Goal: Task Accomplishment & Management: Manage account settings

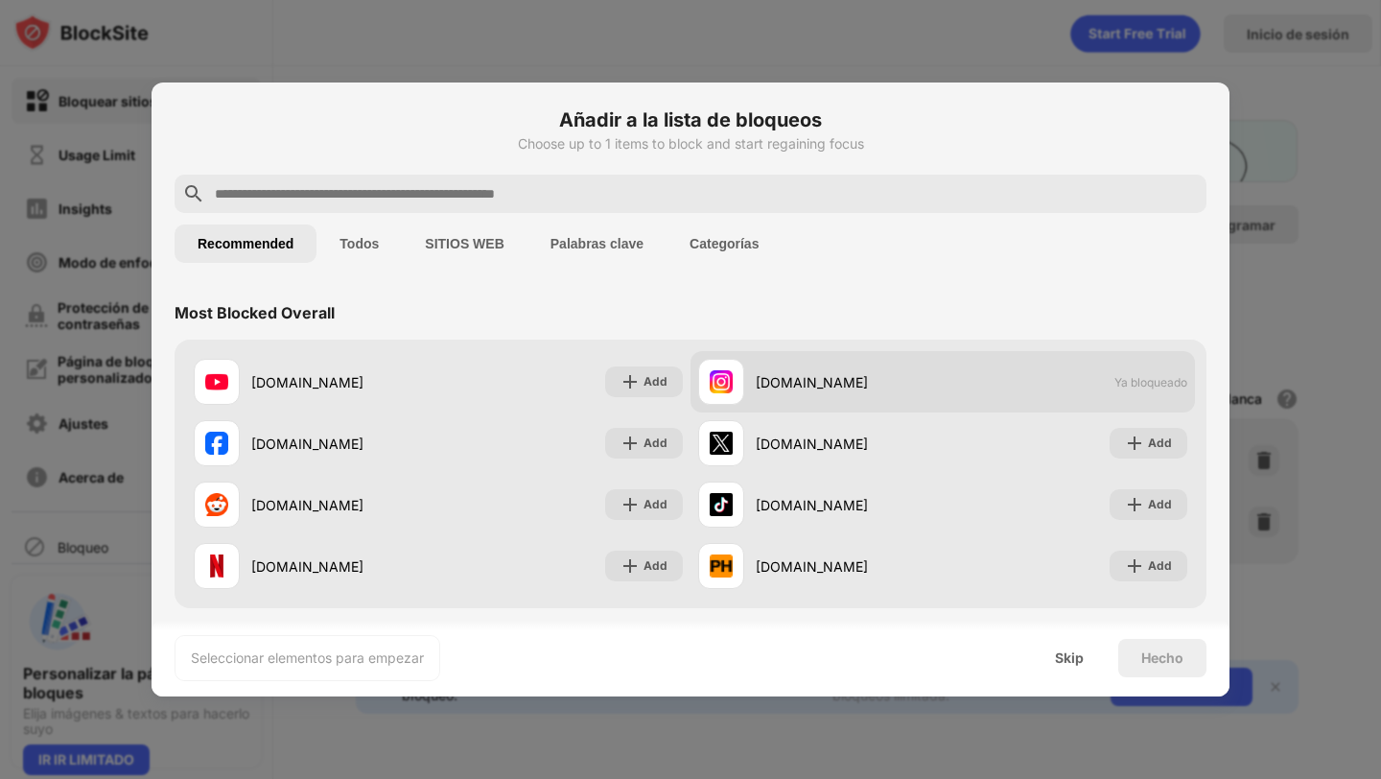
click at [1166, 382] on span "Ya bloqueado" at bounding box center [1150, 382] width 73 height 14
click at [773, 387] on div "[DOMAIN_NAME]" at bounding box center [849, 382] width 187 height 20
click at [719, 372] on img at bounding box center [721, 381] width 23 height 23
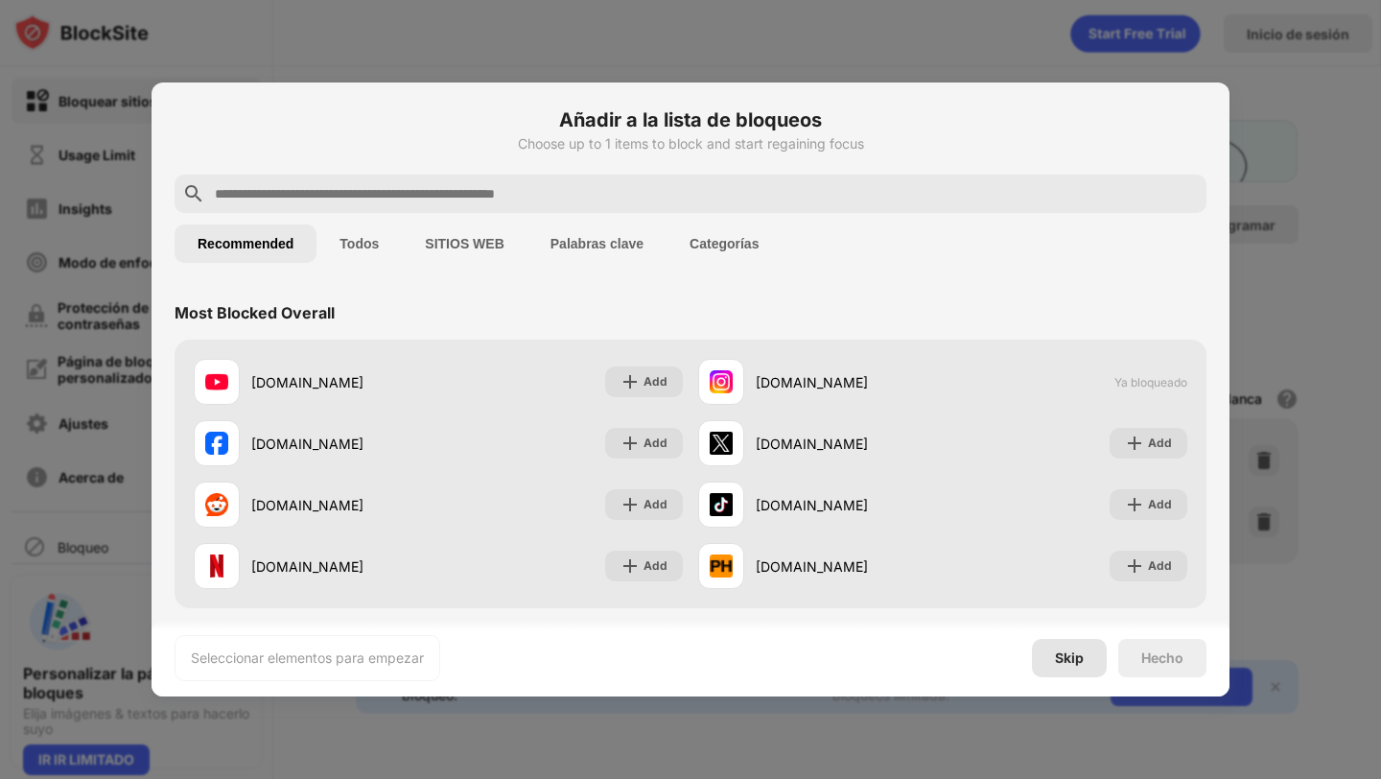
click at [1066, 651] on div "Skip" at bounding box center [1069, 657] width 29 height 15
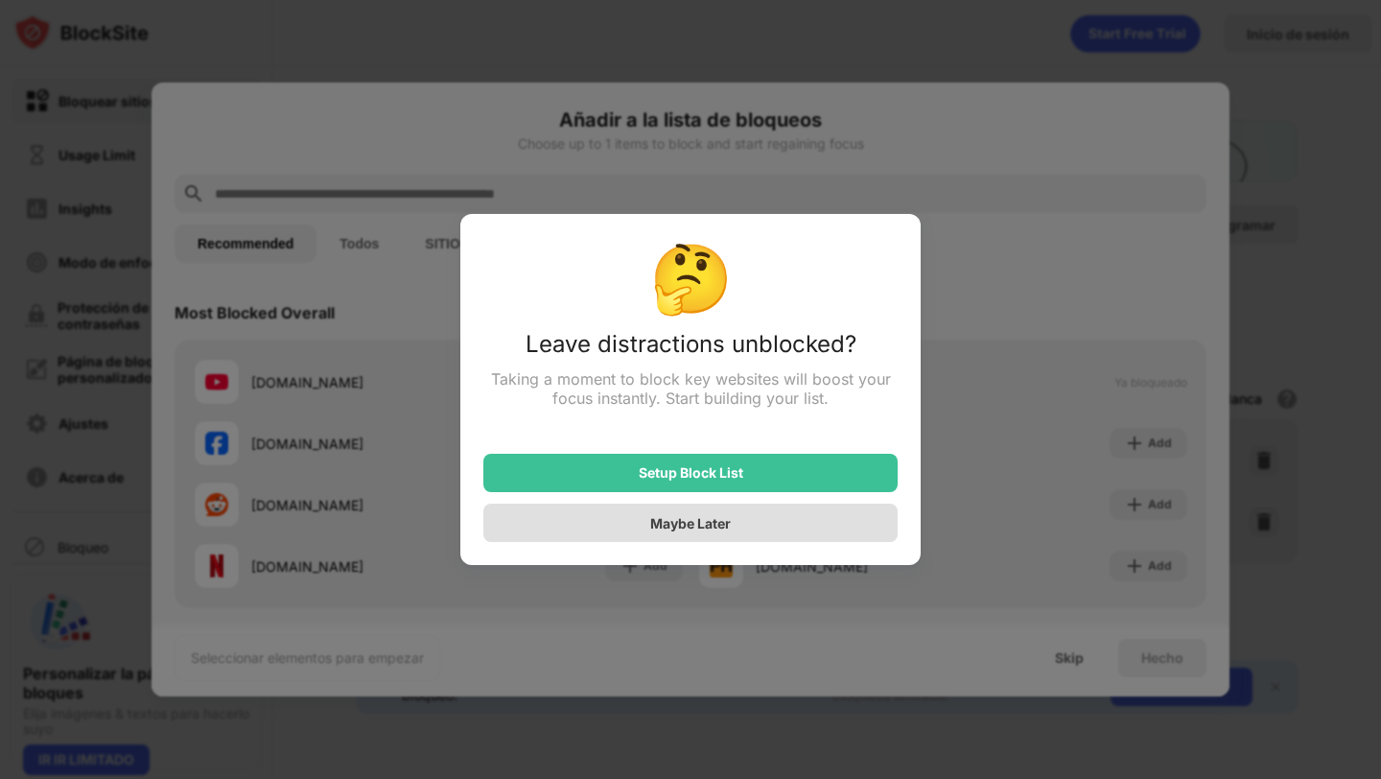
click at [689, 523] on div "Maybe Later" at bounding box center [690, 523] width 81 height 16
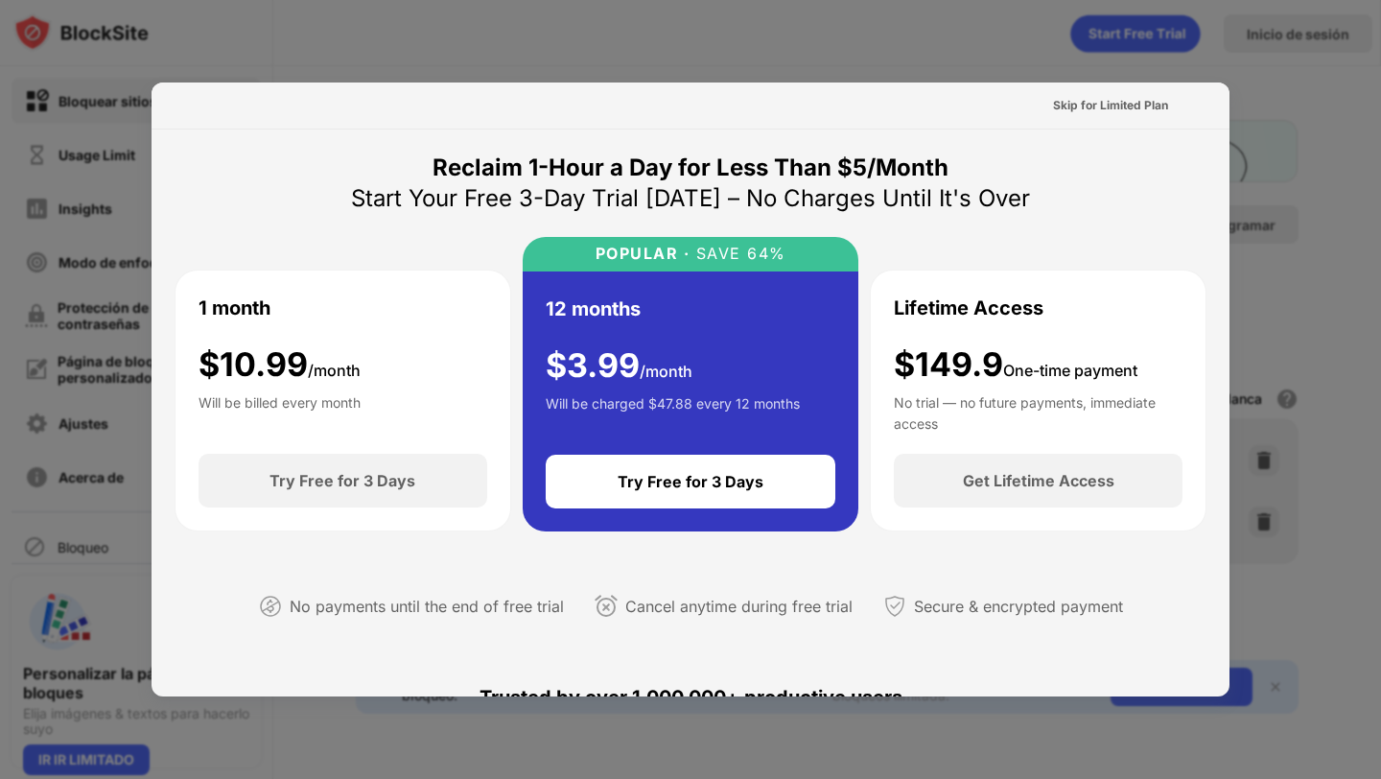
click at [1121, 40] on div at bounding box center [690, 389] width 1381 height 779
click at [458, 750] on div at bounding box center [690, 389] width 1381 height 779
click at [950, 86] on div "Skip for Limited Plan" at bounding box center [691, 105] width 1078 height 47
click at [1110, 104] on div "Skip for Limited Plan" at bounding box center [1110, 105] width 115 height 19
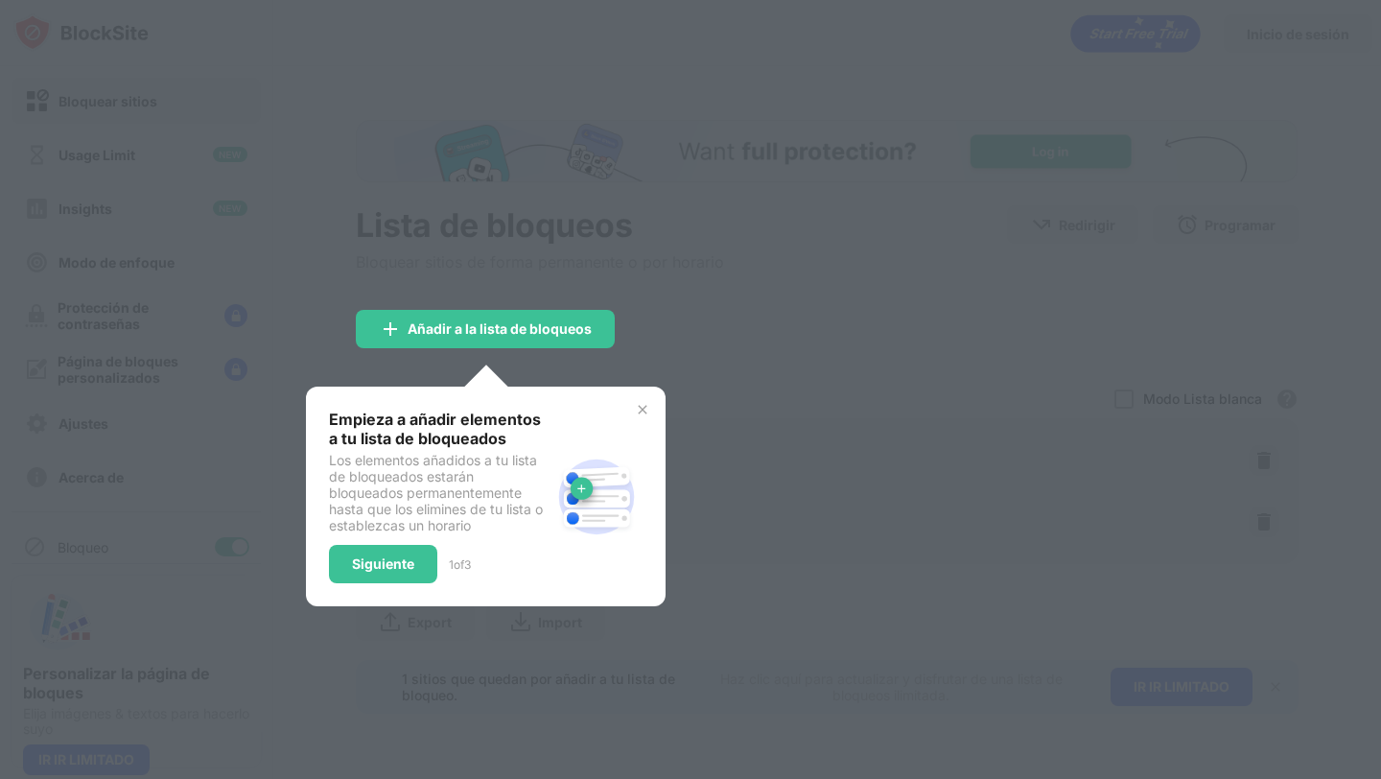
click at [642, 408] on img at bounding box center [642, 409] width 15 height 15
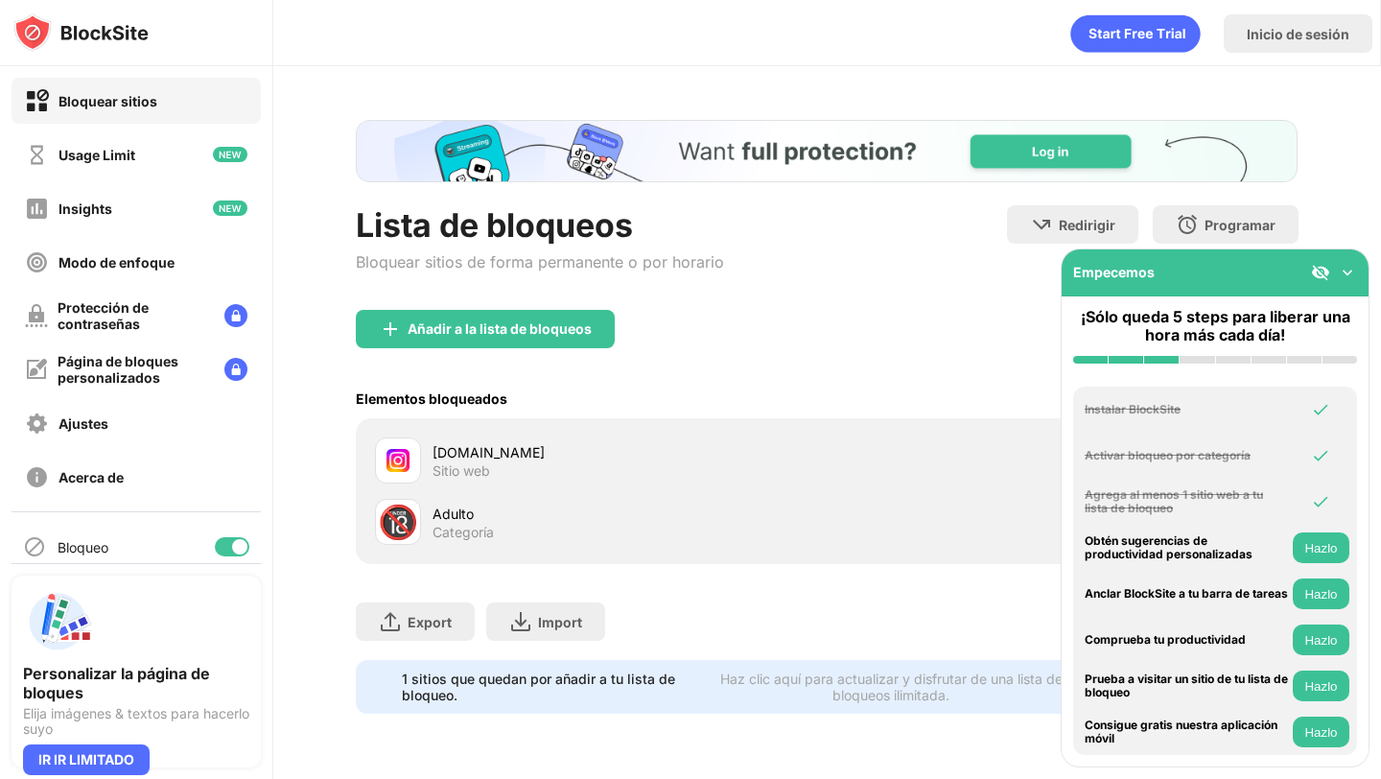
click at [1354, 270] on img at bounding box center [1347, 272] width 19 height 19
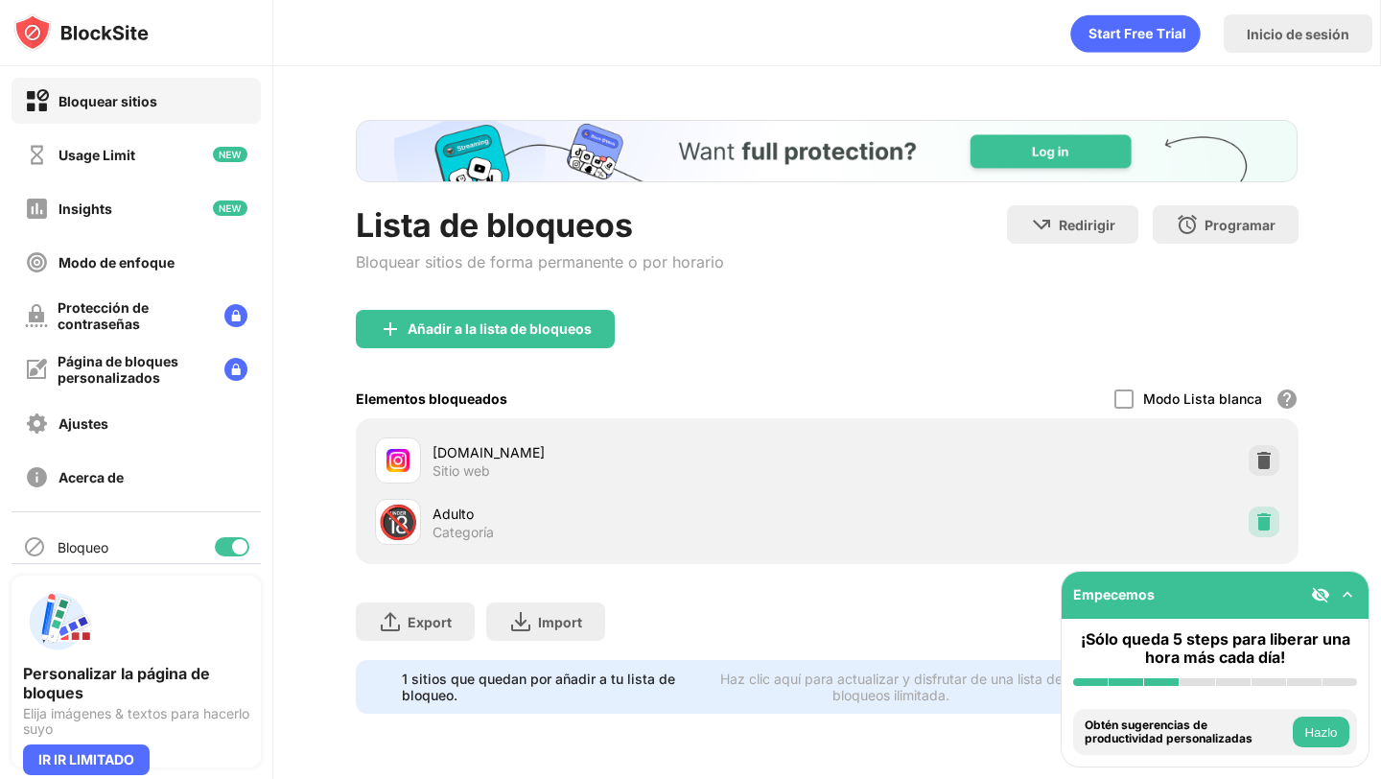
click at [1263, 525] on img at bounding box center [1263, 521] width 19 height 19
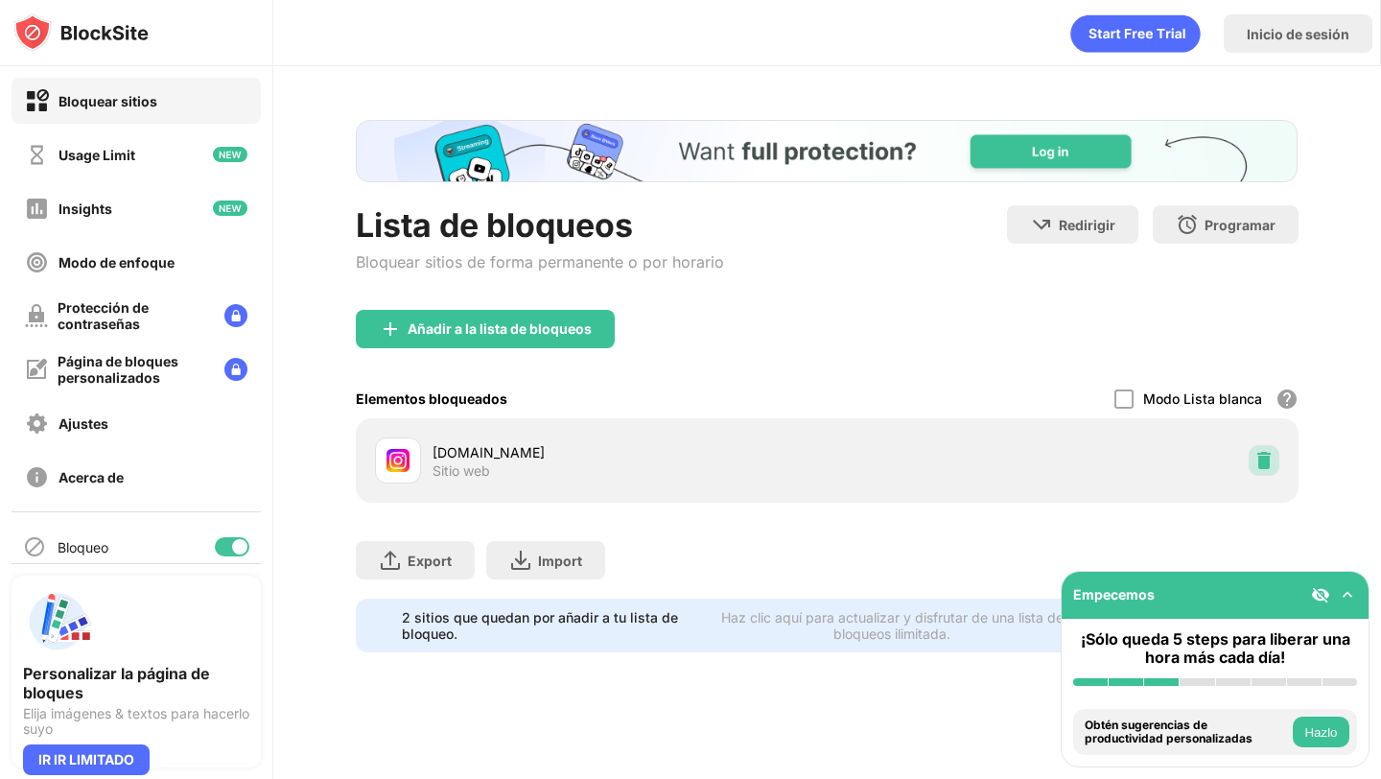
click at [1261, 455] on img at bounding box center [1263, 460] width 19 height 19
